Goal: Task Accomplishment & Management: Manage account settings

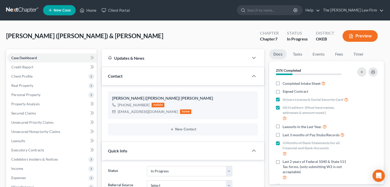
select select "4"
select select "0"
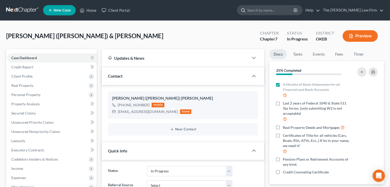
click at [274, 12] on input "search" at bounding box center [270, 9] width 47 height 9
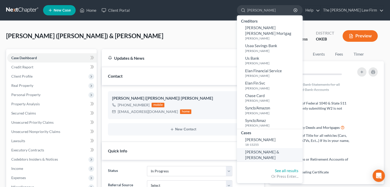
type input "[PERSON_NAME]"
click at [279, 150] on span "[PERSON_NAME] & [PERSON_NAME]" at bounding box center [262, 155] width 34 height 10
select select "4"
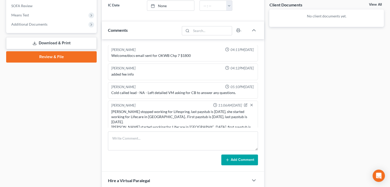
scroll to position [192, 0]
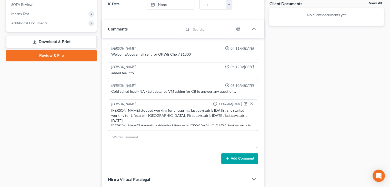
click at [198, 128] on div "[PERSON_NAME] 04:03PM[DATE] #1 phone consult scheduled, district and chap not y…" at bounding box center [183, 104] width 162 height 133
click at [198, 131] on textarea at bounding box center [183, 139] width 150 height 19
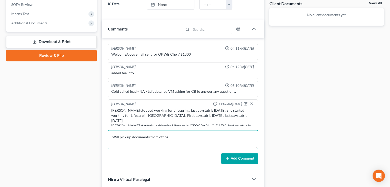
type textarea "Will pick up documents from office."
click at [233, 162] on button "Add Comment" at bounding box center [239, 158] width 37 height 11
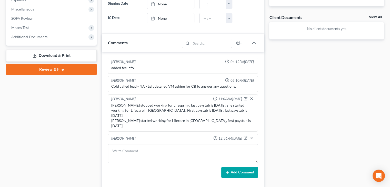
scroll to position [166, 0]
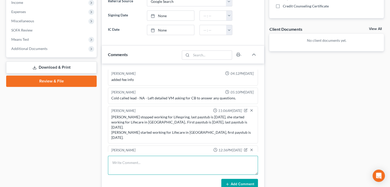
click at [190, 158] on textarea at bounding box center [183, 165] width 150 height 19
click at [198, 162] on textarea "She wants to keep refrigerator, siser cutting machine" at bounding box center [183, 165] width 150 height 19
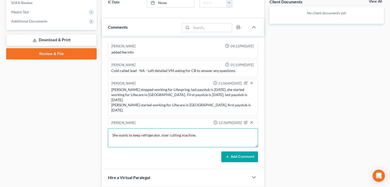
scroll to position [217, 0]
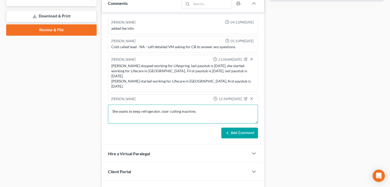
type textarea "She wants to keep refrigerator, siser cutting machine."
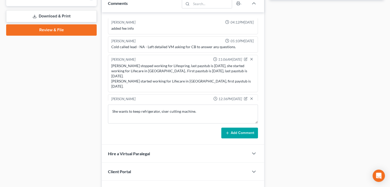
click at [230, 130] on button "Add Comment" at bounding box center [239, 133] width 37 height 11
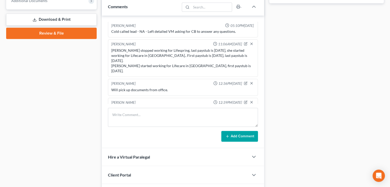
scroll to position [192, 0]
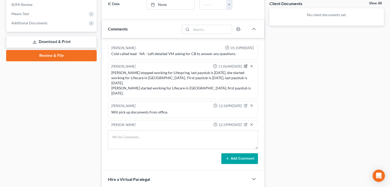
click at [244, 65] on icon "button" at bounding box center [245, 66] width 3 height 3
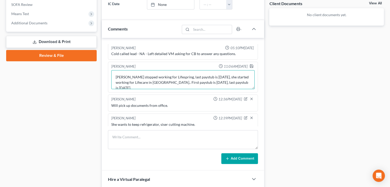
click at [205, 77] on textarea "[PERSON_NAME] stopped working for Lifespring, last paystub is [DATE], she start…" at bounding box center [182, 79] width 143 height 19
click at [176, 76] on textarea "[PERSON_NAME] stopped working for Lifespring, last paystub is [DATE], she start…" at bounding box center [182, 79] width 143 height 19
click at [203, 78] on textarea "[PERSON_NAME] stopped working for Lifespring, due to back surgeryand lapsed for…" at bounding box center [182, 79] width 143 height 19
click at [243, 77] on textarea "[PERSON_NAME] stopped working for Lifespring, due to back surgery and lapsed fo…" at bounding box center [182, 79] width 143 height 19
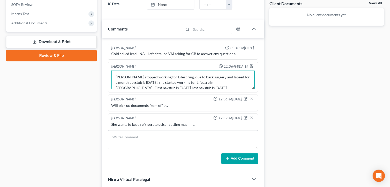
click at [142, 82] on textarea "[PERSON_NAME] stopped working for Lifespring, due to back surgery and lapsed fo…" at bounding box center [182, 79] width 143 height 19
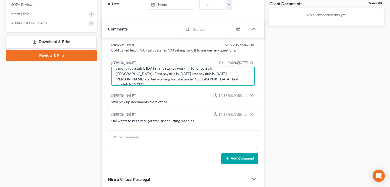
scroll to position [0, 0]
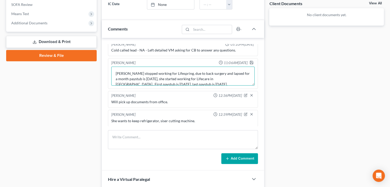
click at [180, 78] on textarea "[PERSON_NAME] stopped working for Lifespring, due to back surgery and lapsed fo…" at bounding box center [182, 76] width 143 height 19
click at [181, 78] on textarea "[PERSON_NAME] stopped working for Lifespring, due to back surgery and lapsed fo…" at bounding box center [182, 76] width 143 height 19
click at [198, 80] on textarea "[PERSON_NAME] stopped working for Lifespring, due to back surgery and lapsed fo…" at bounding box center [182, 76] width 143 height 19
click at [229, 72] on textarea "[PERSON_NAME] stopped working for Lifespring, due to back surgery and lapsed fo…" at bounding box center [182, 76] width 143 height 19
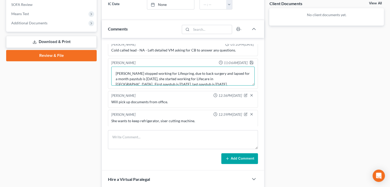
click at [229, 72] on textarea "[PERSON_NAME] stopped working for Lifespring, due to back surgery and lapsed fo…" at bounding box center [182, 76] width 143 height 19
click at [187, 72] on textarea "[PERSON_NAME] stopped working for Lifespring, due to back surgery and lapsed fo…" at bounding box center [182, 76] width 143 height 19
click at [139, 77] on textarea "[PERSON_NAME] stopped working for Lifespring, due to [MEDICAL_DATA] surgery and…" at bounding box center [182, 76] width 143 height 19
click at [140, 77] on textarea "[PERSON_NAME] stopped working for Lifespring, due to [MEDICAL_DATA] surgery and…" at bounding box center [182, 76] width 143 height 19
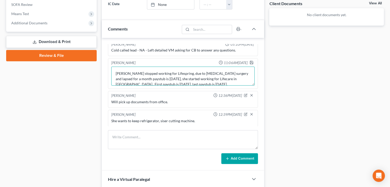
click at [139, 79] on textarea "[PERSON_NAME] stopped working for Lifespring, due to [MEDICAL_DATA] surgery and…" at bounding box center [182, 76] width 143 height 19
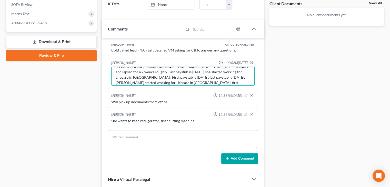
scroll to position [11, 0]
click at [226, 78] on textarea "[PERSON_NAME] stopped working for Lifespring, due to [MEDICAL_DATA] surgery and…" at bounding box center [182, 76] width 143 height 19
type textarea "[PERSON_NAME] stopped working for Lifespring, due to [MEDICAL_DATA] surgery and…"
click at [249, 60] on icon "button" at bounding box center [251, 62] width 4 height 4
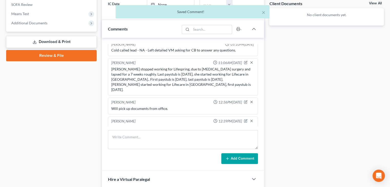
scroll to position [72, 0]
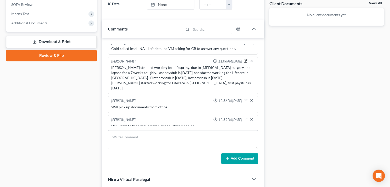
click at [244, 60] on icon "button" at bounding box center [245, 61] width 3 height 3
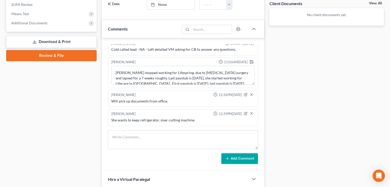
scroll to position [70, 0]
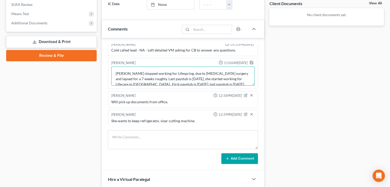
click at [133, 76] on textarea "[PERSON_NAME] stopped working for Lifespring, due to [MEDICAL_DATA] surgery and…" at bounding box center [182, 76] width 143 height 19
click at [163, 73] on textarea "[PERSON_NAME] stopped working for Lifespring, due to [MEDICAL_DATA] surgery and…" at bounding box center [182, 76] width 143 height 19
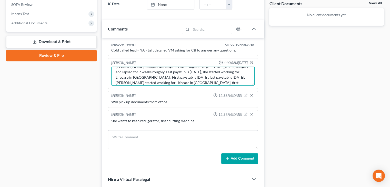
scroll to position [11, 0]
click at [148, 74] on textarea "[PERSON_NAME] stopped working for Lifespring, due to [MEDICAL_DATA] surgery and…" at bounding box center [182, 76] width 143 height 19
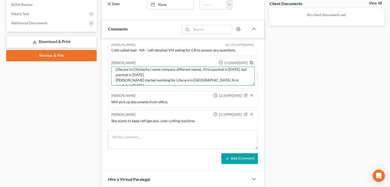
scroll to position [16, 0]
click at [224, 78] on textarea "[PERSON_NAME] stopped working for Lifespring, due to [MEDICAL_DATA] surgery and…" at bounding box center [182, 76] width 143 height 19
type textarea "[PERSON_NAME] stopped working for Lifespring, due to [MEDICAL_DATA] surgery and…"
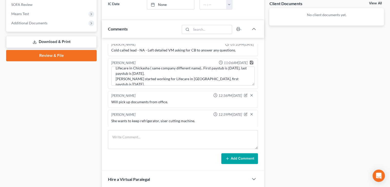
click at [250, 61] on icon "button" at bounding box center [251, 62] width 3 height 3
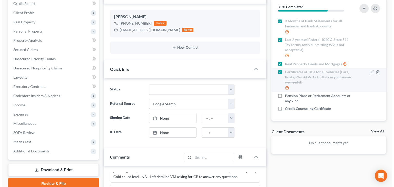
scroll to position [64, 0]
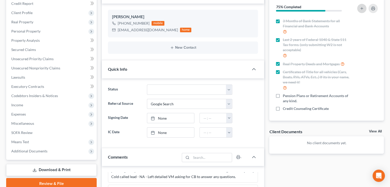
click at [364, 7] on button "button" at bounding box center [361, 8] width 9 height 9
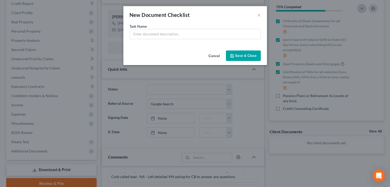
scroll to position [58, 0]
click at [247, 30] on input "text" at bounding box center [196, 34] width 131 height 10
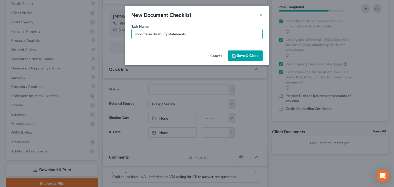
type input "short term disability statements"
click at [241, 55] on button "Save & Close" at bounding box center [245, 55] width 35 height 11
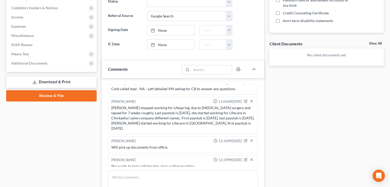
scroll to position [166, 0]
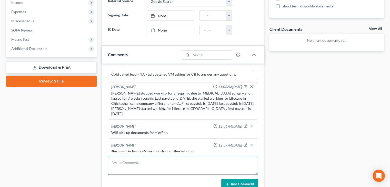
click at [228, 173] on textarea at bounding box center [183, 165] width 150 height 19
click at [296, 129] on div "Docs Tasks Events Fees Timer 69% Completed Nothing here yet! Completed Intake S…" at bounding box center [327, 66] width 120 height 367
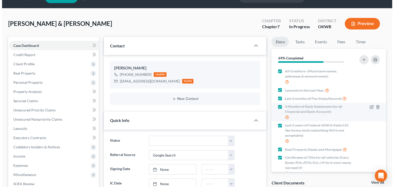
scroll to position [71, 0]
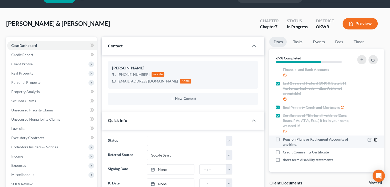
click at [374, 141] on icon "button" at bounding box center [375, 139] width 2 height 3
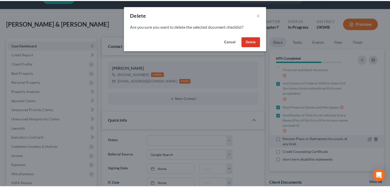
scroll to position [66, 0]
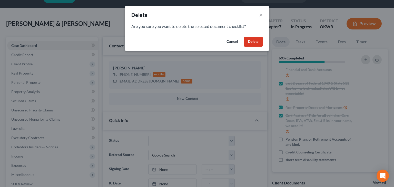
click at [248, 38] on button "Delete" at bounding box center [253, 42] width 19 height 10
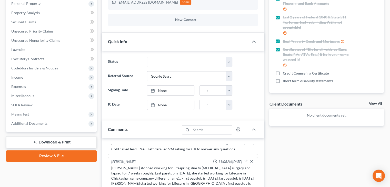
scroll to position [64, 0]
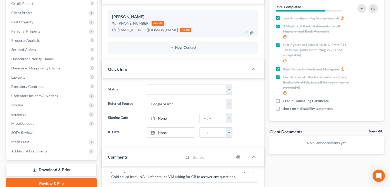
click at [140, 31] on div "[EMAIL_ADDRESS][DOMAIN_NAME]" at bounding box center [148, 29] width 60 height 5
copy div "[EMAIL_ADDRESS][DOMAIN_NAME]"
click at [135, 37] on ng-include "[PERSON_NAME] [PHONE_NUMBER] mobile [EMAIL_ADDRESS][DOMAIN_NAME] home New Conta…" at bounding box center [183, 32] width 150 height 44
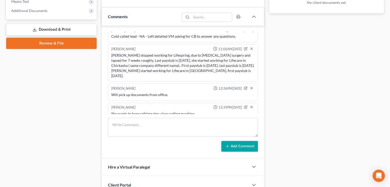
scroll to position [205, 0]
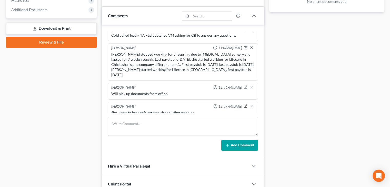
click at [244, 104] on icon "button" at bounding box center [246, 106] width 4 height 4
click at [207, 110] on textarea "She wants to keep refrigerator, siser cutting machine." at bounding box center [182, 119] width 143 height 19
type textarea "She wants to keep refrigerator, siser cutting machine, vehicle, house."
click at [251, 106] on polyline "button" at bounding box center [252, 106] width 2 height 1
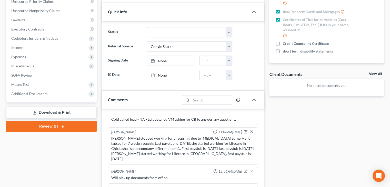
scroll to position [154, 0]
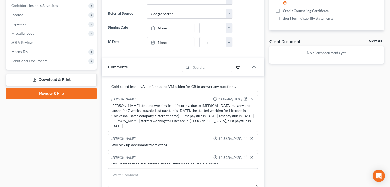
click at [240, 66] on icon "button" at bounding box center [238, 67] width 4 height 4
click at [244, 156] on icon "button" at bounding box center [246, 158] width 4 height 4
type textarea "She wants to keep refrigerator, siser cutting machine, vehicle, house."
click at [249, 155] on icon "button" at bounding box center [251, 157] width 4 height 4
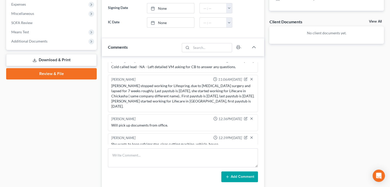
scroll to position [205, 0]
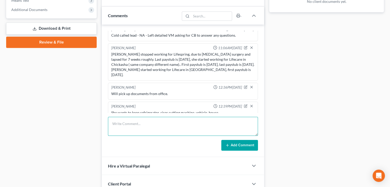
click at [189, 126] on textarea at bounding box center [183, 126] width 150 height 19
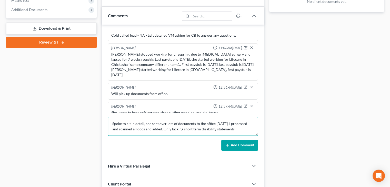
type textarea "Spoke to clt in detail, she sent over lots of documents to the office [DATE]. I…"
click at [244, 145] on button "Add Comment" at bounding box center [239, 145] width 37 height 11
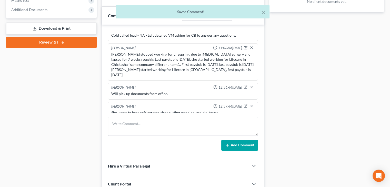
scroll to position [96, 0]
